Goal: Task Accomplishment & Management: Manage account settings

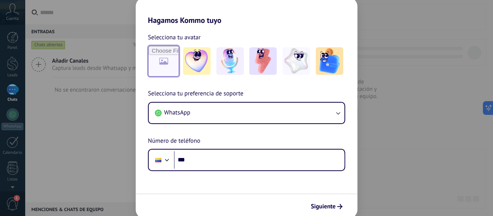
click at [169, 62] on input "file" at bounding box center [164, 61] width 30 height 30
type input "**********"
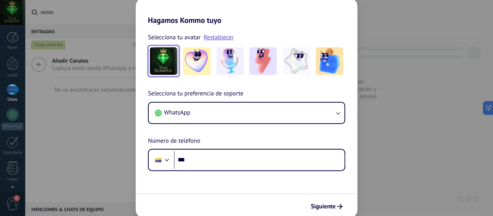
click at [169, 68] on img at bounding box center [164, 61] width 28 height 28
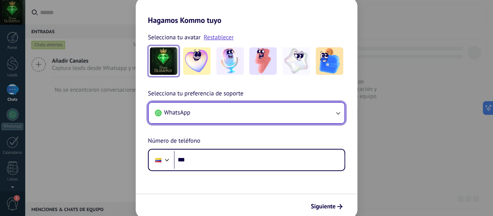
click at [338, 113] on icon "button" at bounding box center [338, 113] width 8 height 8
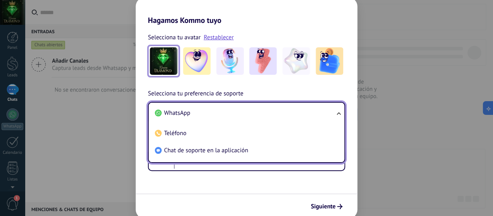
click at [177, 112] on span "WhatsApp" at bounding box center [177, 113] width 26 height 8
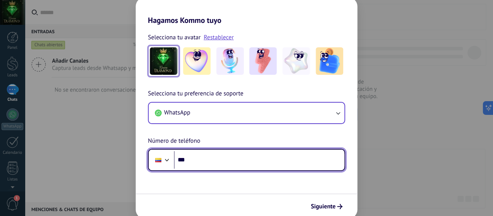
click at [203, 164] on input "***" at bounding box center [259, 160] width 171 height 18
type input "**********"
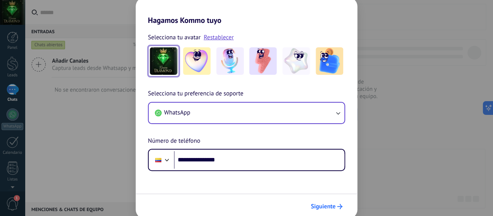
click at [326, 205] on span "Siguiente" at bounding box center [323, 206] width 25 height 5
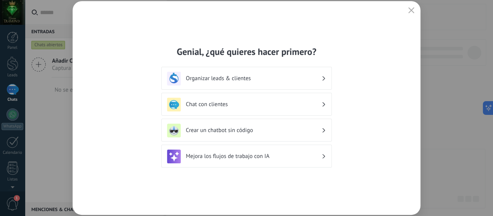
click at [323, 77] on icon at bounding box center [324, 78] width 3 height 5
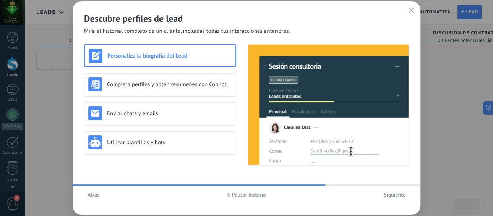
click at [395, 195] on span "Siguiente" at bounding box center [395, 194] width 22 height 5
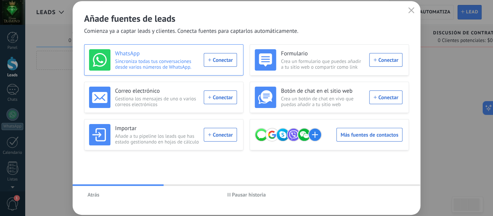
click at [231, 59] on div "WhatsApp Sincroniza todas tus conversaciones desde varios números de WhatsApp. …" at bounding box center [163, 59] width 148 height 21
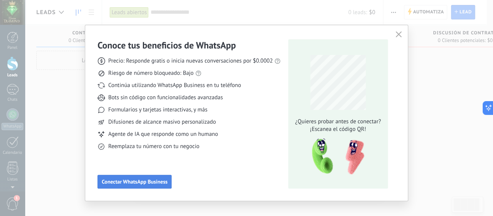
click at [135, 183] on span "Conectar WhatsApp Business" at bounding box center [135, 181] width 66 height 5
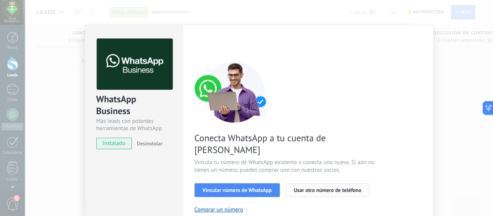
click at [316, 188] on span "Usar otro número de teléfono" at bounding box center [327, 190] width 67 height 5
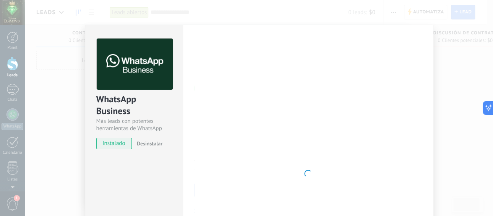
drag, startPoint x: 280, startPoint y: 106, endPoint x: 210, endPoint y: 132, distance: 75.5
click at [210, 132] on div at bounding box center [308, 174] width 227 height 271
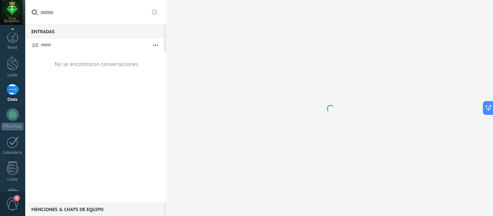
scroll to position [102, 0]
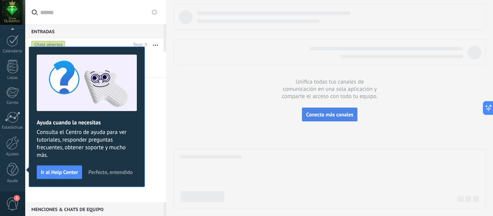
click at [341, 114] on span "Conecta más canales" at bounding box center [329, 114] width 47 height 7
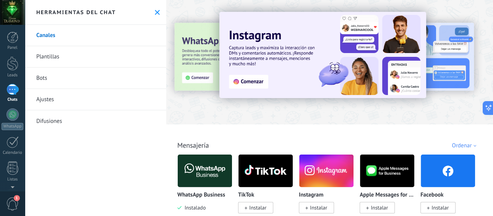
click at [8, 11] on div at bounding box center [12, 12] width 25 height 25
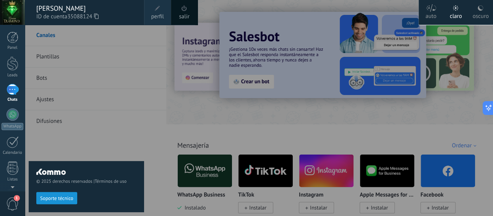
click at [76, 40] on div "© 2025 derechos reservados | Términos de uso Soporte técnico" at bounding box center [87, 121] width 116 height 192
click at [154, 15] on span "perfil" at bounding box center [157, 17] width 13 height 8
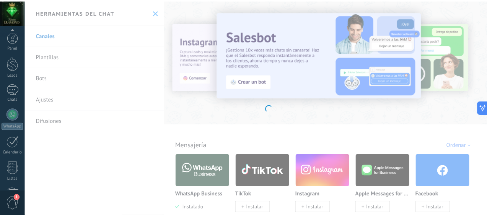
scroll to position [102, 0]
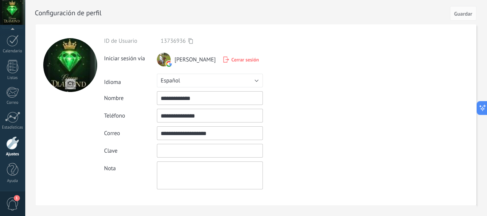
click at [184, 150] on input "textbox" at bounding box center [210, 151] width 106 height 14
click at [311, 143] on div "**********" at bounding box center [227, 113] width 247 height 152
click at [464, 13] on span "Guardar" at bounding box center [463, 13] width 18 height 5
click at [458, 11] on span "Guardar" at bounding box center [463, 13] width 18 height 5
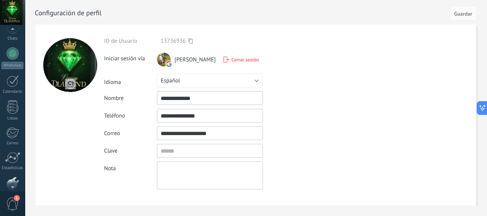
click at [7, 8] on div at bounding box center [12, 12] width 25 height 25
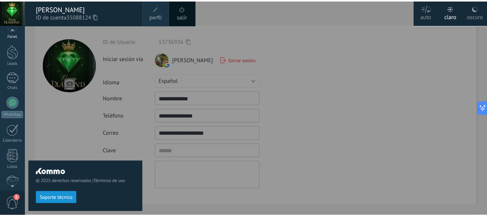
scroll to position [0, 0]
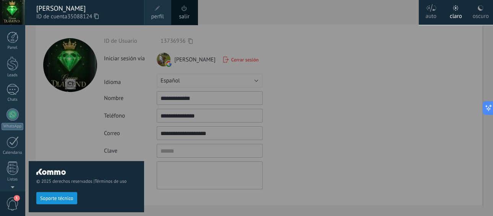
click at [315, 182] on div at bounding box center [271, 108] width 493 height 216
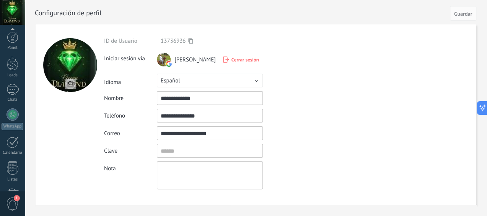
scroll to position [102, 0]
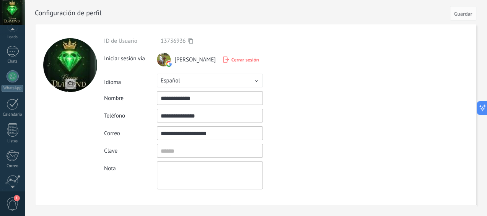
click at [12, 33] on div at bounding box center [12, 30] width 25 height 11
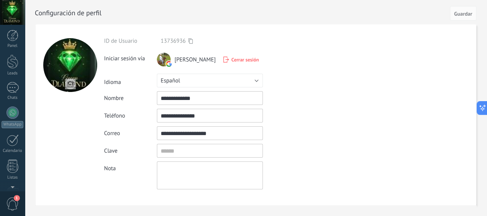
scroll to position [0, 0]
click at [12, 94] on div at bounding box center [13, 89] width 12 height 11
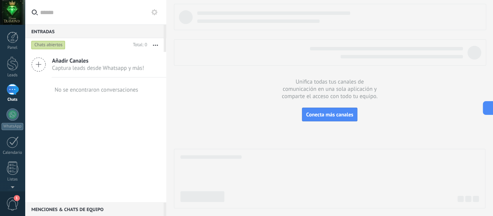
click at [94, 68] on span "Captura leads desde Whatsapp y más!" at bounding box center [98, 68] width 92 height 7
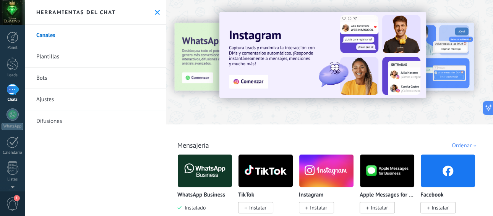
click at [260, 208] on span "Instalar" at bounding box center [257, 208] width 17 height 7
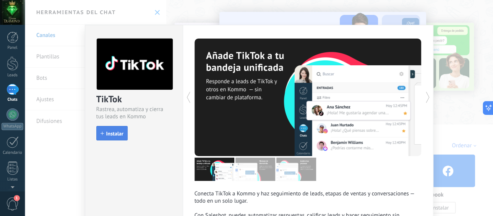
click at [109, 134] on span "Instalar" at bounding box center [114, 133] width 17 height 5
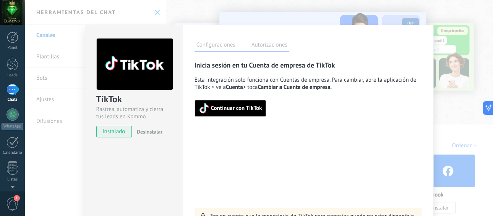
click at [251, 107] on span "Continuar con TikTok" at bounding box center [236, 108] width 51 height 5
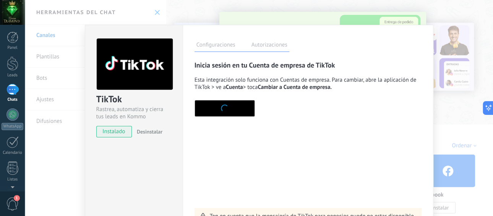
click at [47, 36] on div "TikTok Rastrea, automatiza y cierra tus leads en Kommo instalado Desinstalar Co…" at bounding box center [259, 108] width 469 height 216
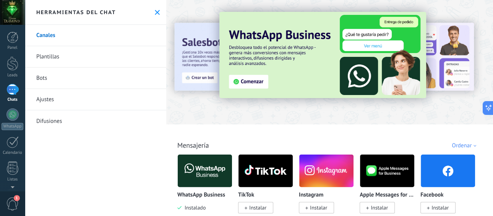
click at [338, 180] on img at bounding box center [326, 171] width 54 height 37
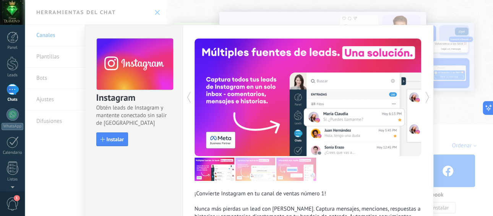
click at [116, 141] on span "Instalar" at bounding box center [115, 139] width 17 height 5
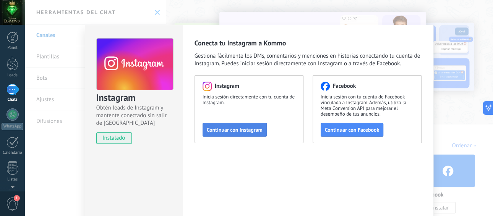
click at [248, 131] on span "Continuar con Instagram" at bounding box center [235, 129] width 56 height 5
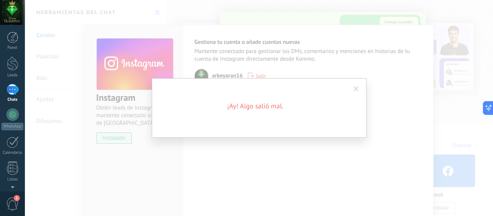
click at [355, 88] on span at bounding box center [356, 88] width 5 height 5
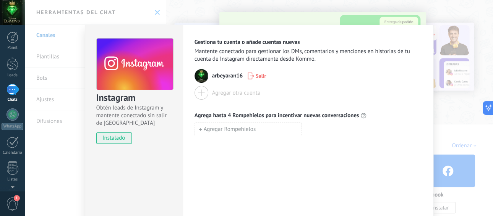
click at [53, 34] on div "Instagram Obtén leads de Instagram y mantente conectado sin salir de Kommo inst…" at bounding box center [259, 108] width 469 height 216
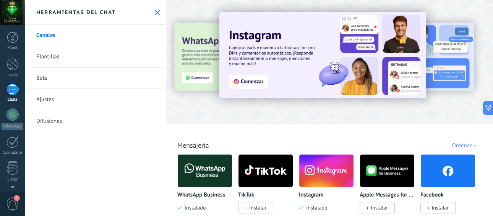
click at [444, 208] on span "Instalar" at bounding box center [440, 208] width 17 height 7
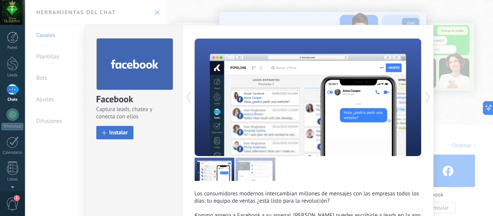
click at [126, 132] on span "Instalar" at bounding box center [118, 133] width 19 height 6
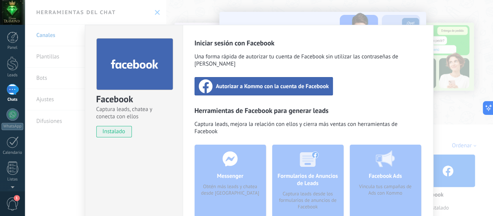
click at [288, 83] on span "Autorizar a Kommo con la cuenta de Facebook" at bounding box center [272, 87] width 113 height 8
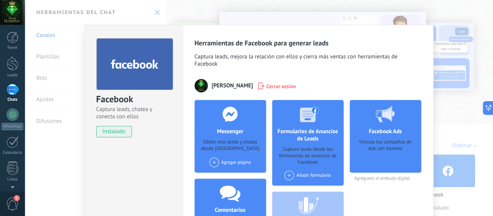
click at [154, 12] on div "Facebook Captura leads, chatea y conecta con ellos instalado Desinstalar Herram…" at bounding box center [259, 108] width 469 height 216
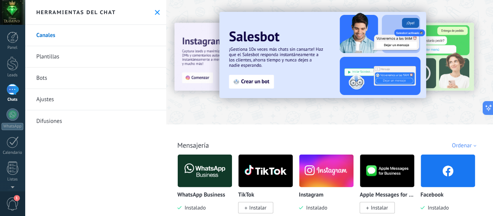
click at [384, 208] on span "Instalar" at bounding box center [379, 208] width 17 height 7
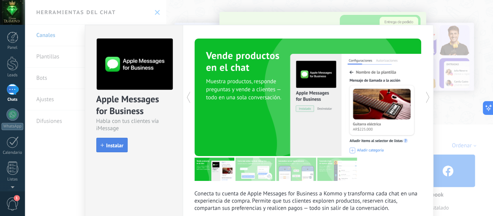
click at [111, 146] on span "Instalar" at bounding box center [114, 145] width 17 height 5
click at [153, 13] on div "Apple Messages for Business Habla con tus clientes vía iMessage install Instala…" at bounding box center [259, 108] width 469 height 216
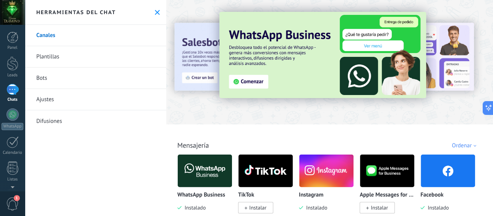
click at [256, 210] on span "Instalar" at bounding box center [257, 208] width 17 height 7
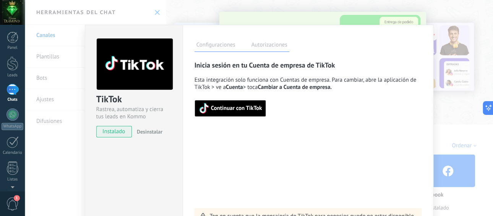
click at [243, 108] on span "Continuar con TikTok" at bounding box center [236, 108] width 51 height 5
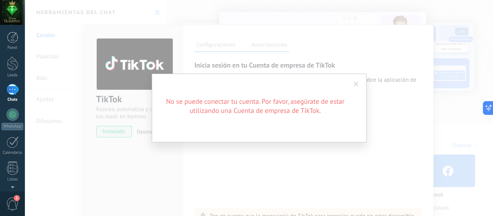
click at [283, 115] on h2 "No se puede conectar tu cuenta. Por favor, asegúrate de estar utilizando una Cu…" at bounding box center [256, 106] width 184 height 18
click at [111, 65] on div "No se puede conectar tu cuenta. Por favor, asegúrate de estar utilizando una Cu…" at bounding box center [259, 108] width 469 height 216
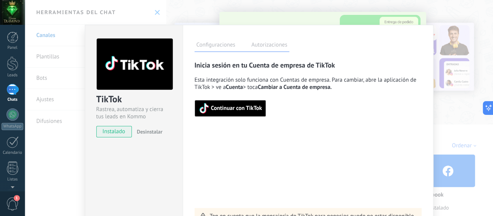
click at [155, 11] on div "TikTok Rastrea, automatiza y cierra tus leads en Kommo instalado Desinstalar Co…" at bounding box center [259, 108] width 469 height 216
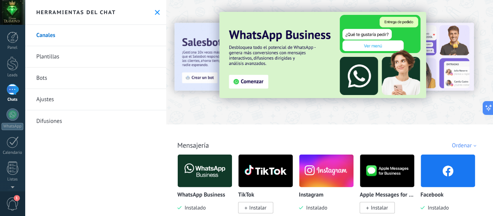
click at [155, 11] on use at bounding box center [157, 12] width 5 height 5
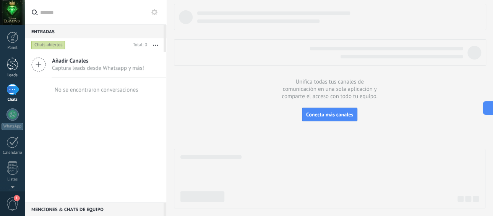
click at [13, 68] on div at bounding box center [12, 64] width 11 height 14
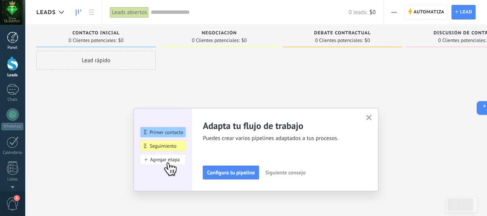
click at [16, 43] on div at bounding box center [12, 37] width 11 height 11
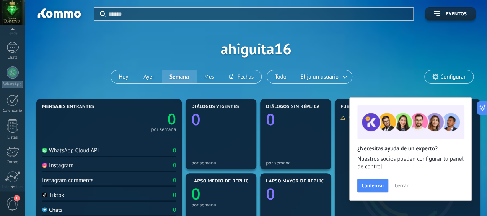
scroll to position [63, 0]
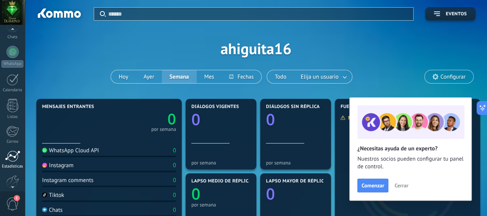
click at [10, 156] on div at bounding box center [12, 156] width 15 height 11
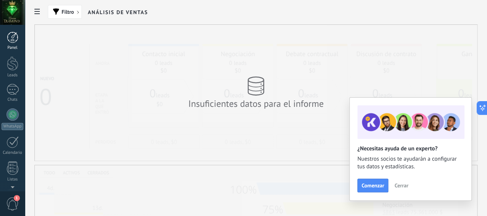
click at [11, 41] on div at bounding box center [12, 37] width 11 height 11
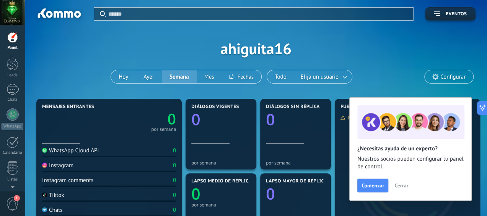
click at [6, 9] on div at bounding box center [12, 12] width 25 height 25
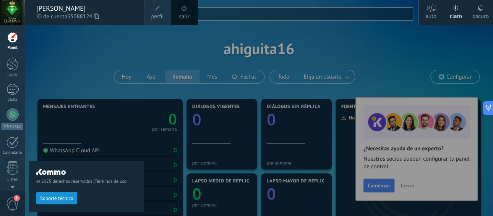
click at [13, 14] on div at bounding box center [12, 12] width 25 height 25
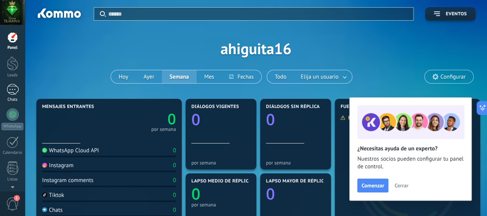
click at [13, 90] on div at bounding box center [13, 89] width 12 height 11
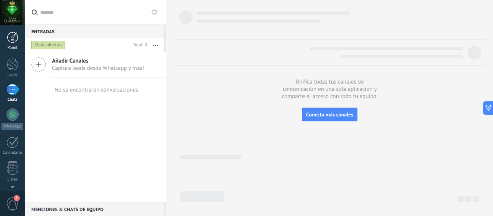
click at [12, 39] on div at bounding box center [12, 37] width 11 height 11
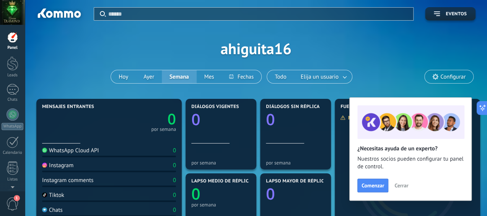
click at [405, 185] on span "Cerrar" at bounding box center [401, 185] width 14 height 5
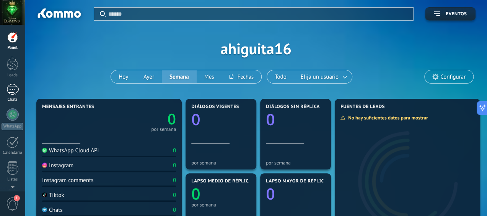
drag, startPoint x: 13, startPoint y: 41, endPoint x: 13, endPoint y: 91, distance: 50.5
click at [13, 41] on div at bounding box center [12, 37] width 11 height 11
click at [11, 94] on div at bounding box center [13, 89] width 12 height 11
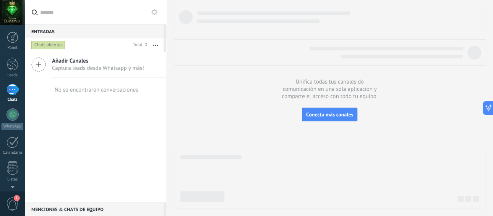
drag, startPoint x: 13, startPoint y: 91, endPoint x: 211, endPoint y: 98, distance: 197.8
click at [211, 98] on div at bounding box center [330, 106] width 312 height 205
click at [76, 66] on span "Captura leads desde Whatsapp y más!" at bounding box center [98, 68] width 92 height 7
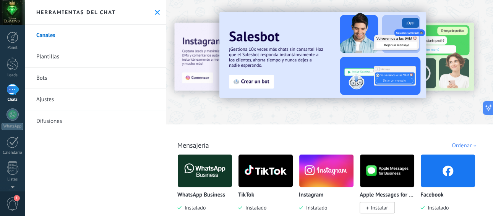
click at [56, 35] on link "Canales" at bounding box center [96, 35] width 142 height 21
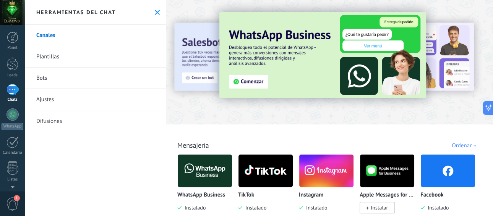
click at [54, 58] on link "Plantillas" at bounding box center [96, 56] width 142 height 21
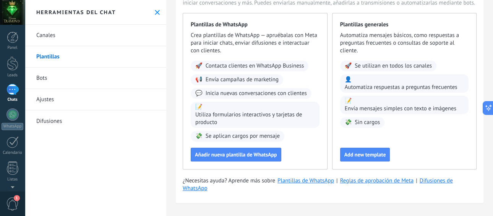
scroll to position [61, 0]
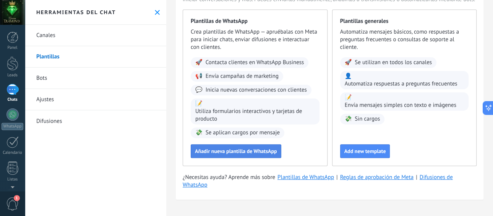
click at [249, 153] on span "Añadir nueva plantilla de WhatsApp" at bounding box center [236, 151] width 82 height 5
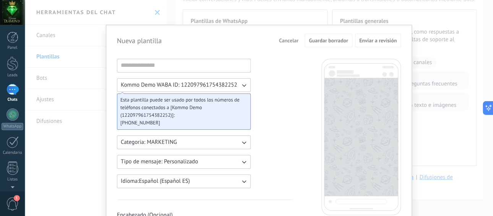
click at [241, 143] on icon "button" at bounding box center [244, 143] width 8 height 8
click at [132, 144] on span "UTILITY" at bounding box center [131, 143] width 20 height 8
click at [242, 162] on icon "button" at bounding box center [244, 162] width 8 height 8
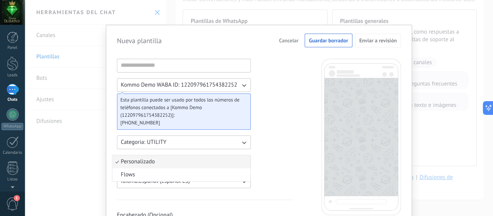
click at [144, 162] on span "Personalizado" at bounding box center [138, 162] width 34 height 8
click at [242, 184] on icon "button" at bounding box center [244, 182] width 8 height 8
click at [335, 59] on div at bounding box center [362, 137] width 80 height 157
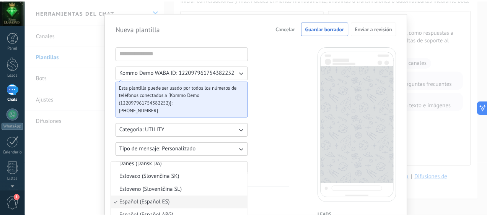
scroll to position [0, 0]
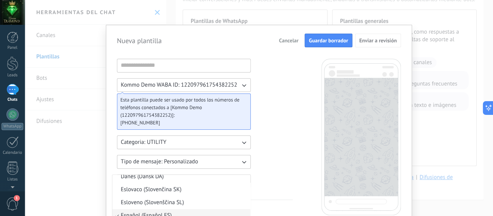
click at [342, 40] on span "Guardar borrador" at bounding box center [328, 40] width 39 height 5
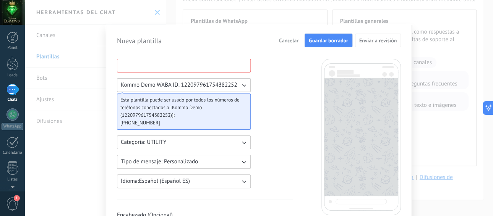
click at [177, 64] on input at bounding box center [183, 65] width 133 height 12
click at [155, 12] on div "Nueva plantilla Cancelar Guardar borrador Enviar a revisión Kommo Demo WABA ID:…" at bounding box center [259, 108] width 469 height 216
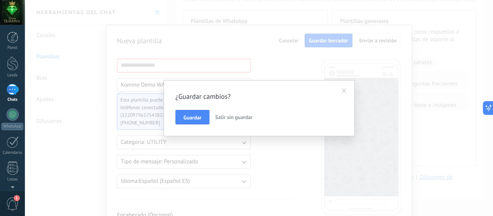
click at [196, 113] on button "Guardar" at bounding box center [193, 117] width 34 height 15
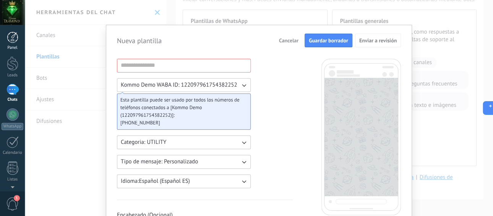
click at [15, 42] on div at bounding box center [12, 37] width 11 height 11
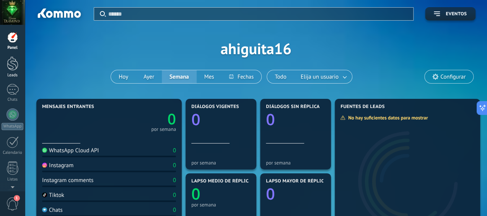
click at [16, 62] on div at bounding box center [12, 64] width 11 height 14
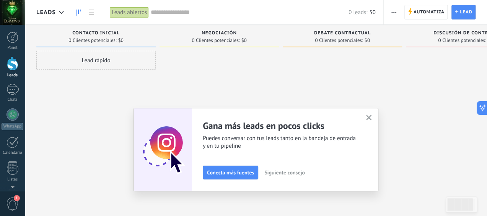
click at [371, 115] on button "button" at bounding box center [369, 118] width 10 height 10
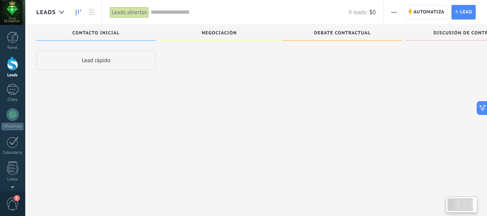
scroll to position [13, 0]
click at [16, 41] on div at bounding box center [12, 37] width 11 height 11
click at [8, 36] on div at bounding box center [12, 37] width 11 height 11
click at [14, 17] on div at bounding box center [12, 12] width 25 height 25
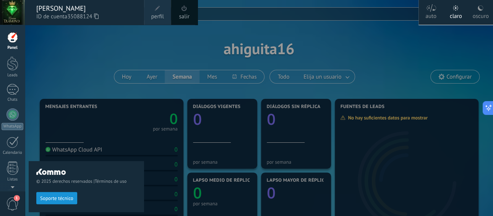
click at [142, 53] on div "© 2025 derechos reservados | Términos de uso Soporte técnico" at bounding box center [87, 121] width 116 height 192
click at [11, 64] on div at bounding box center [12, 64] width 11 height 14
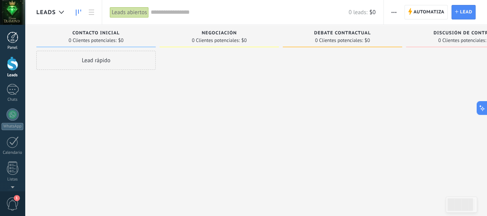
click at [8, 43] on link "Panel" at bounding box center [12, 41] width 25 height 19
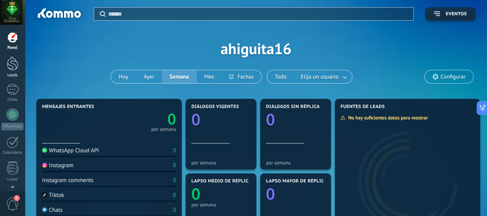
click at [14, 65] on div at bounding box center [12, 64] width 11 height 14
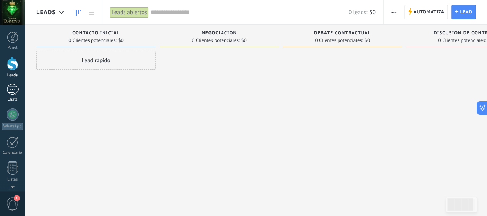
click at [11, 94] on div at bounding box center [13, 89] width 12 height 11
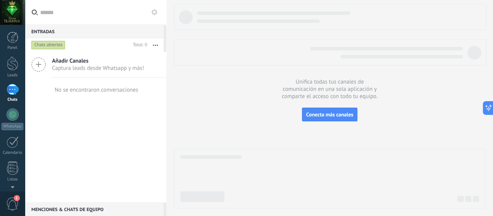
click at [158, 45] on use "button" at bounding box center [155, 45] width 5 height 1
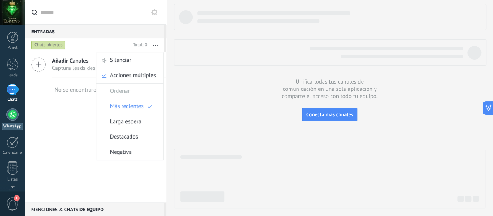
click at [14, 118] on div at bounding box center [13, 115] width 12 height 12
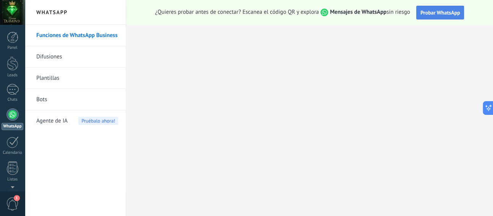
click at [449, 8] on button "Probar WhatsApp" at bounding box center [441, 13] width 48 height 14
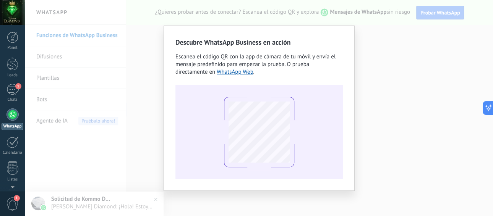
click at [76, 199] on div "Descubre WhatsApp Business en acción Escanea el código QR con la app de cámara …" at bounding box center [259, 108] width 469 height 216
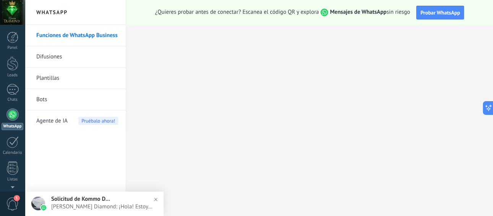
click at [108, 201] on span "Solicitud de Kommo Demo" at bounding box center [81, 199] width 61 height 7
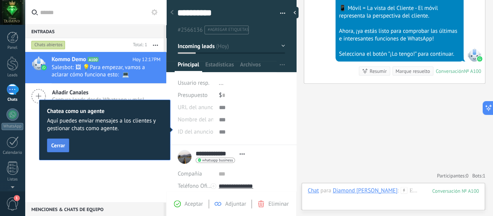
click at [60, 147] on span "Cerrar" at bounding box center [58, 145] width 14 height 5
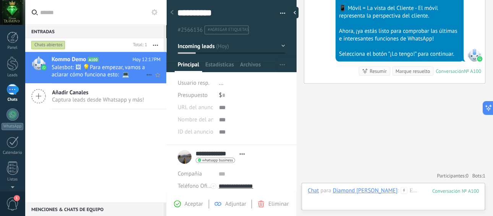
click at [89, 71] on span "Salesbot: 🖼 💡Para empezar, vamos a aclarar cómo funciona esto: 💻 Kommo = La vis…" at bounding box center [99, 71] width 94 height 15
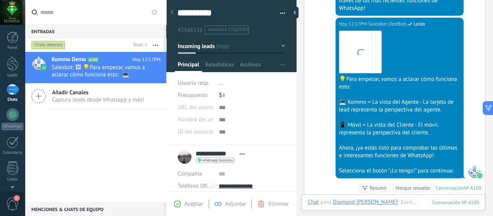
scroll to position [11, 0]
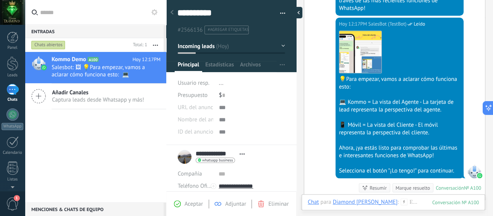
click at [297, 11] on div at bounding box center [296, 12] width 11 height 11
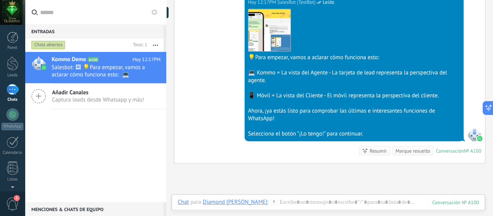
scroll to position [7, 0]
click at [166, 11] on div at bounding box center [166, 108] width 0 height 216
click at [172, 13] on icon at bounding box center [173, 13] width 2 height 4
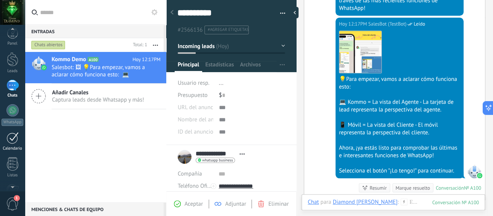
scroll to position [0, 0]
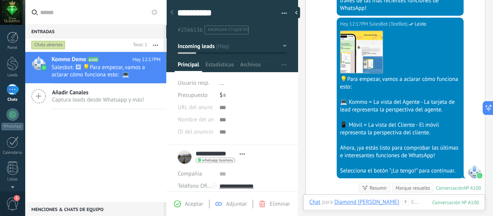
drag, startPoint x: 295, startPoint y: 106, endPoint x: 297, endPoint y: 146, distance: 39.8
click at [298, 146] on div at bounding box center [298, 108] width 0 height 216
type textarea "**********"
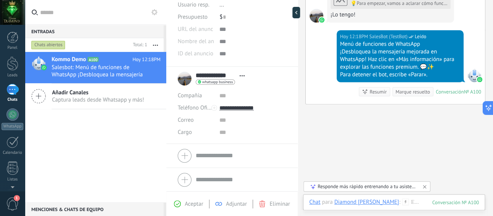
scroll to position [452, 0]
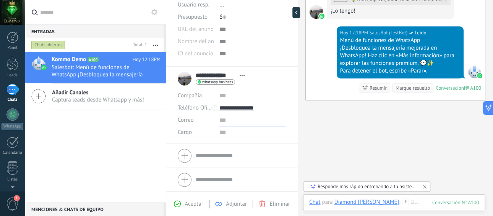
click at [221, 121] on input "text" at bounding box center [253, 120] width 67 height 12
click at [264, 120] on input "**********" at bounding box center [253, 120] width 67 height 12
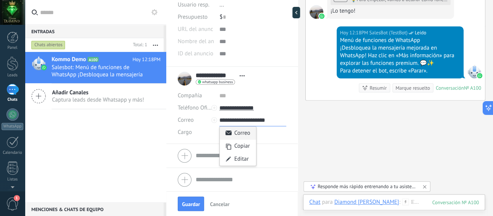
type input "**********"
click at [238, 133] on div "Correo" at bounding box center [238, 133] width 36 height 13
click at [222, 134] on input "text" at bounding box center [253, 133] width 67 height 12
type input "*******"
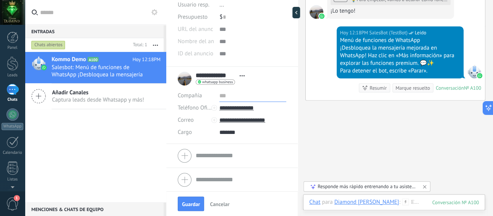
click at [226, 96] on input "text" at bounding box center [253, 96] width 67 height 12
click at [239, 94] on input "**********" at bounding box center [253, 96] width 67 height 12
type input "**********"
click at [247, 127] on input "*******" at bounding box center [253, 133] width 67 height 12
click at [192, 208] on button "Guardar" at bounding box center [191, 204] width 26 height 15
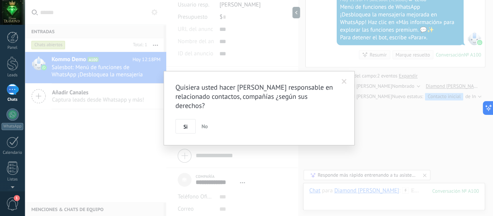
scroll to position [502, 0]
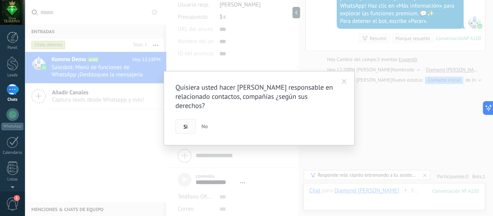
click at [187, 127] on span "Si" at bounding box center [186, 126] width 4 height 5
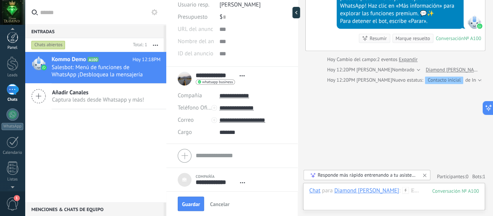
scroll to position [0, 0]
click at [14, 43] on div at bounding box center [12, 37] width 11 height 11
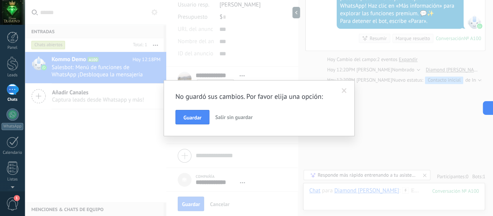
click at [192, 115] on span "Guardar" at bounding box center [193, 117] width 18 height 5
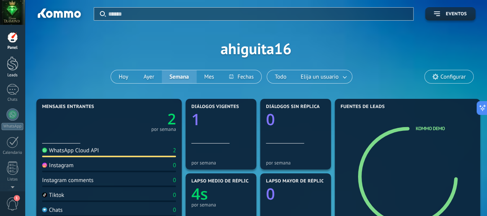
click at [10, 68] on div at bounding box center [12, 64] width 11 height 14
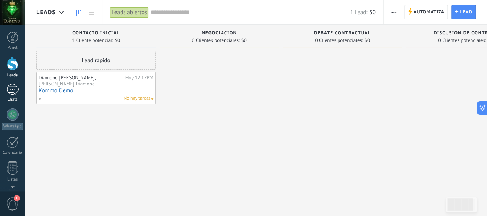
click at [15, 92] on div "1" at bounding box center [13, 89] width 12 height 11
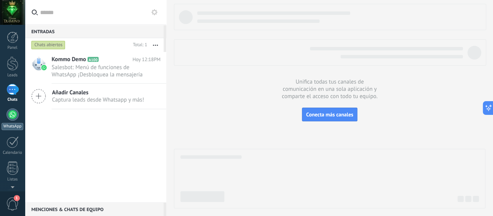
click at [11, 115] on div at bounding box center [13, 115] width 12 height 12
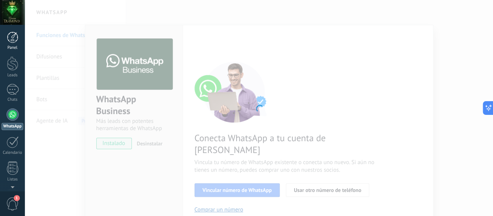
click at [15, 40] on div at bounding box center [12, 37] width 11 height 11
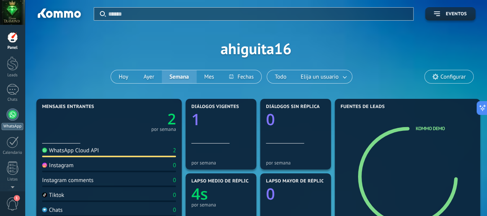
click at [14, 113] on div at bounding box center [13, 115] width 12 height 12
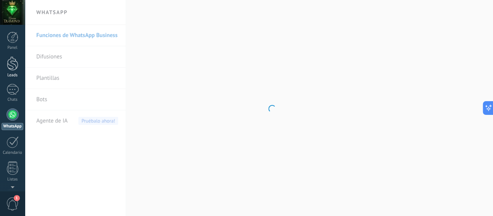
click at [11, 63] on div at bounding box center [12, 64] width 11 height 14
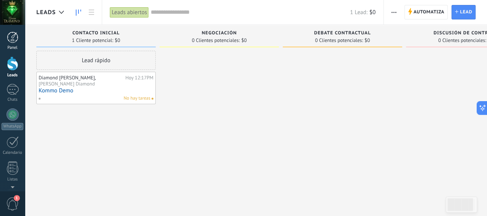
click at [11, 40] on div at bounding box center [12, 37] width 11 height 11
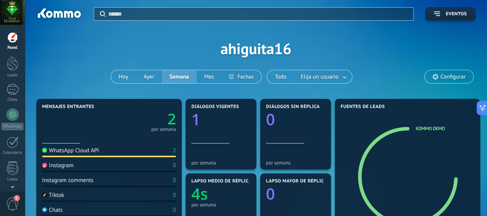
click at [174, 122] on text "2" at bounding box center [172, 119] width 8 height 20
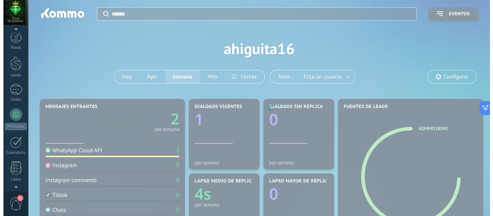
scroll to position [99, 0]
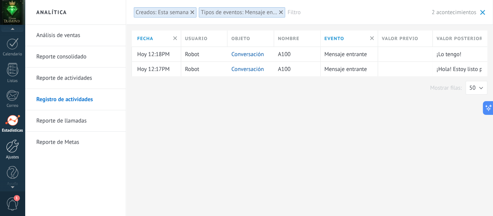
click at [11, 148] on div at bounding box center [12, 146] width 13 height 13
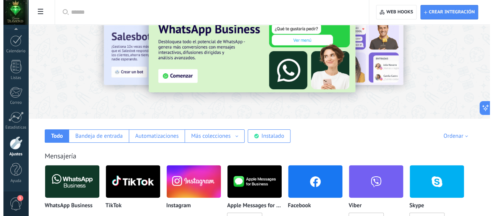
scroll to position [115, 0]
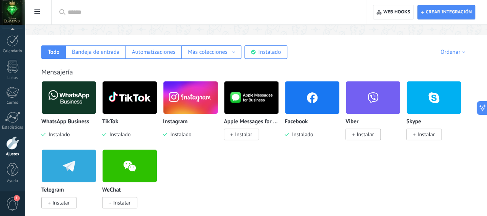
click at [339, 106] on img at bounding box center [312, 97] width 54 height 37
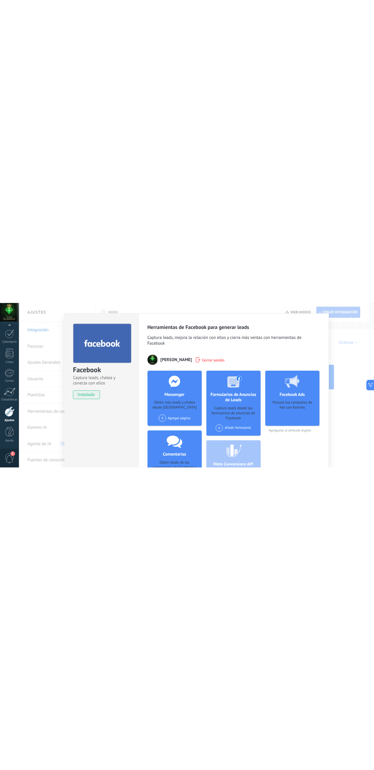
scroll to position [0, 0]
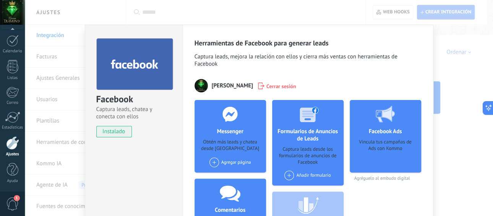
click at [54, 57] on div "Facebook Captura leads, chatea y conecta con ellos instalado Desinstalar Herram…" at bounding box center [259, 108] width 469 height 216
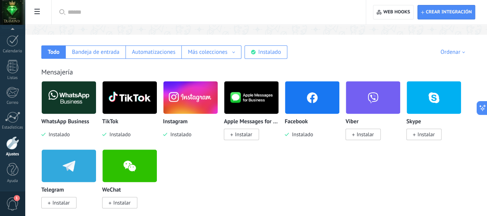
drag, startPoint x: 414, startPoint y: 107, endPoint x: 440, endPoint y: 129, distance: 33.9
click at [340, 129] on div "Facebook Instalado" at bounding box center [312, 129] width 55 height 20
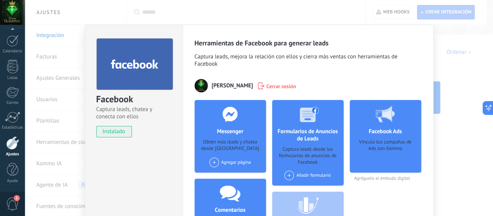
click at [56, 98] on div "Facebook Captura leads, chatea y conecta con ellos instalado Desinstalar Herram…" at bounding box center [259, 108] width 469 height 216
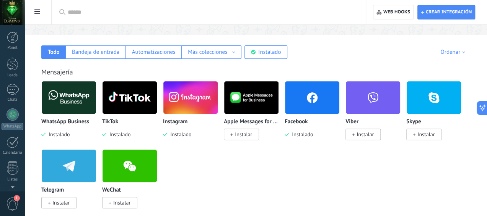
scroll to position [102, 0]
drag, startPoint x: 369, startPoint y: 52, endPoint x: 431, endPoint y: 62, distance: 62.0
click at [431, 62] on div "Mensajería WhatsApp Business Instalado TikTok Instalado Instagram Instalado App…" at bounding box center [256, 130] width 447 height 156
click at [16, 145] on div at bounding box center [12, 143] width 13 height 13
click at [339, 103] on img at bounding box center [312, 97] width 54 height 37
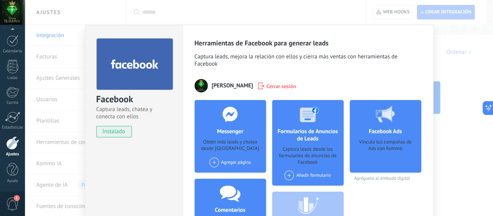
click at [392, 11] on div "Facebook Captura leads, chatea y conecta con ellos instalado Desinstalar Herram…" at bounding box center [259, 108] width 469 height 216
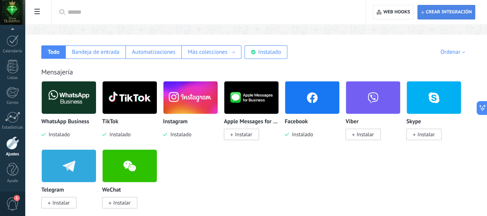
click at [457, 10] on span "Crear integración" at bounding box center [449, 12] width 46 height 6
type textarea "**********"
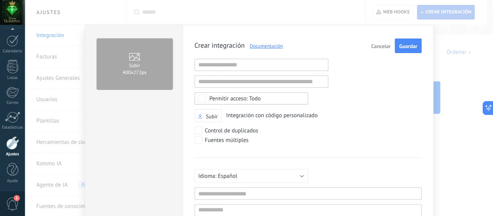
scroll to position [7, 0]
paste input "**********"
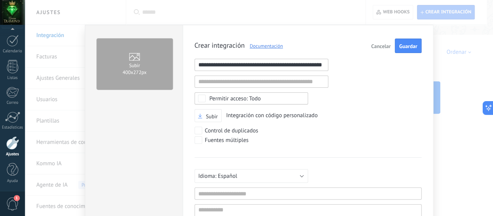
scroll to position [0, 20]
type input "**********"
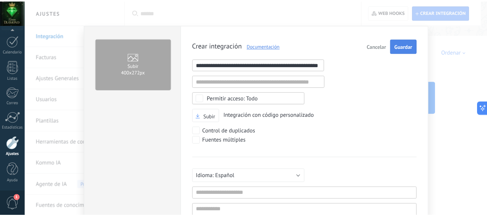
scroll to position [0, 0]
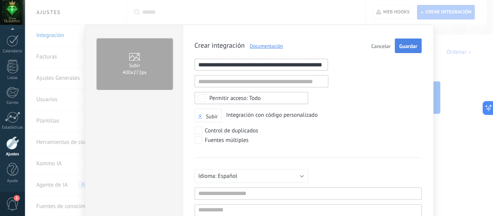
click at [413, 46] on span "Guardar" at bounding box center [408, 46] width 18 height 5
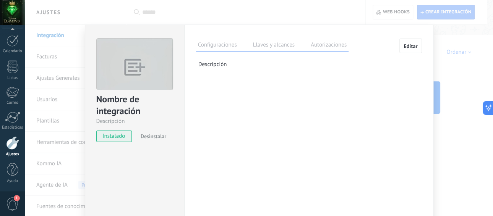
click at [155, 138] on span "Desinstalar" at bounding box center [154, 136] width 26 height 7
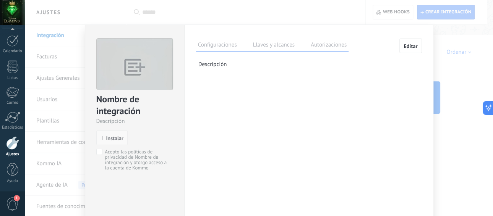
click at [115, 136] on span "Instalar" at bounding box center [114, 138] width 17 height 5
click at [123, 138] on button "Instalar" at bounding box center [111, 138] width 31 height 15
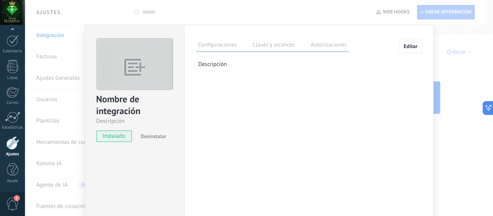
click at [134, 55] on img at bounding box center [135, 68] width 76 height 59
click at [263, 46] on label "Llaves y alcances" at bounding box center [274, 46] width 46 height 11
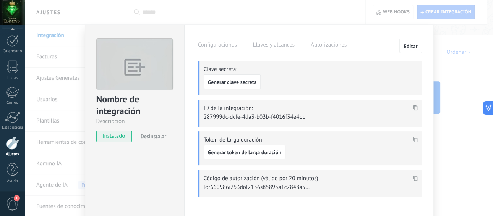
click at [325, 46] on label "Autorizaciones" at bounding box center [329, 46] width 40 height 11
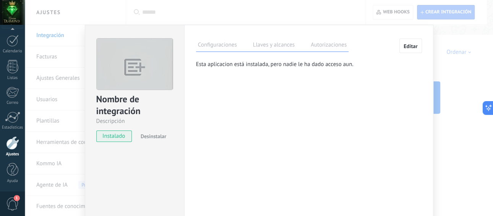
click at [215, 42] on label "Configuraciones" at bounding box center [217, 46] width 43 height 11
click at [217, 64] on p "Descripción" at bounding box center [310, 64] width 223 height 7
click at [137, 76] on img at bounding box center [135, 68] width 76 height 59
click at [47, 55] on div "Nombre de integración Descripción instalado Desinstalar Configuraciones Llaves …" at bounding box center [259, 108] width 469 height 216
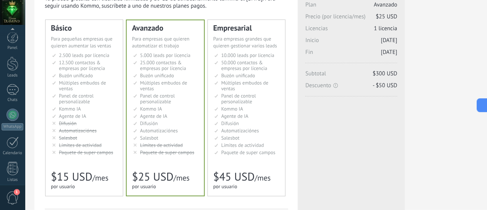
scroll to position [108, 0]
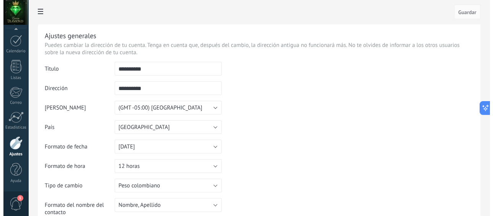
scroll to position [102, 0]
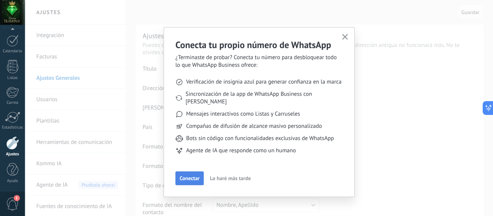
click at [190, 176] on span "Conectar" at bounding box center [190, 178] width 20 height 5
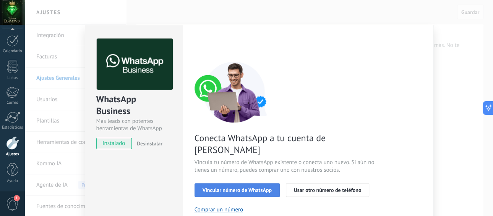
click at [249, 188] on span "Vincular número de WhatsApp" at bounding box center [237, 190] width 69 height 5
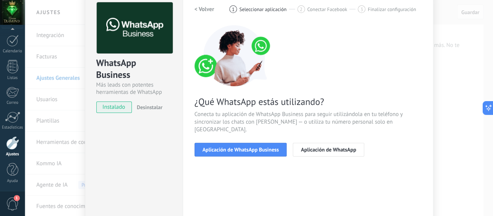
scroll to position [32, 0]
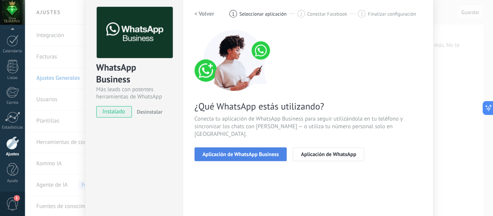
click at [242, 152] on span "Aplicación de WhatsApp Business" at bounding box center [241, 154] width 76 height 5
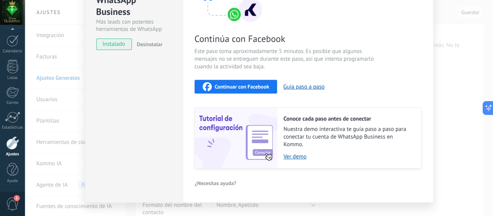
scroll to position [101, 0]
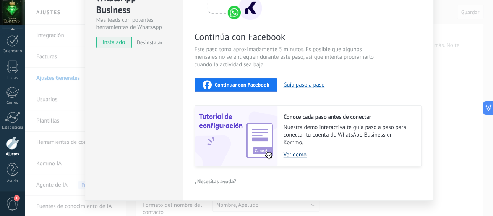
click at [298, 156] on link "Ver demo" at bounding box center [349, 154] width 130 height 7
click at [246, 84] on span "Continuar con Facebook" at bounding box center [242, 84] width 55 height 5
click at [292, 154] on link "Ver demo" at bounding box center [349, 154] width 130 height 7
click at [307, 84] on button "Guía paso a paso" at bounding box center [303, 84] width 41 height 7
click at [255, 83] on span "Continuar con Facebook" at bounding box center [242, 84] width 55 height 5
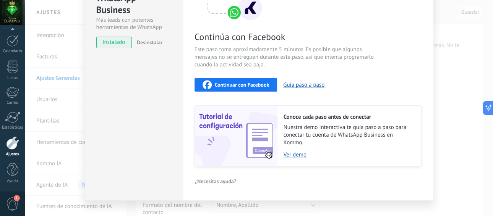
click at [253, 83] on span "Continuar con Facebook" at bounding box center [242, 84] width 55 height 5
click at [240, 83] on span "Continuar con Facebook" at bounding box center [242, 84] width 55 height 5
click at [249, 85] on span "Continuar con Facebook" at bounding box center [242, 84] width 55 height 5
